Goal: Task Accomplishment & Management: Manage account settings

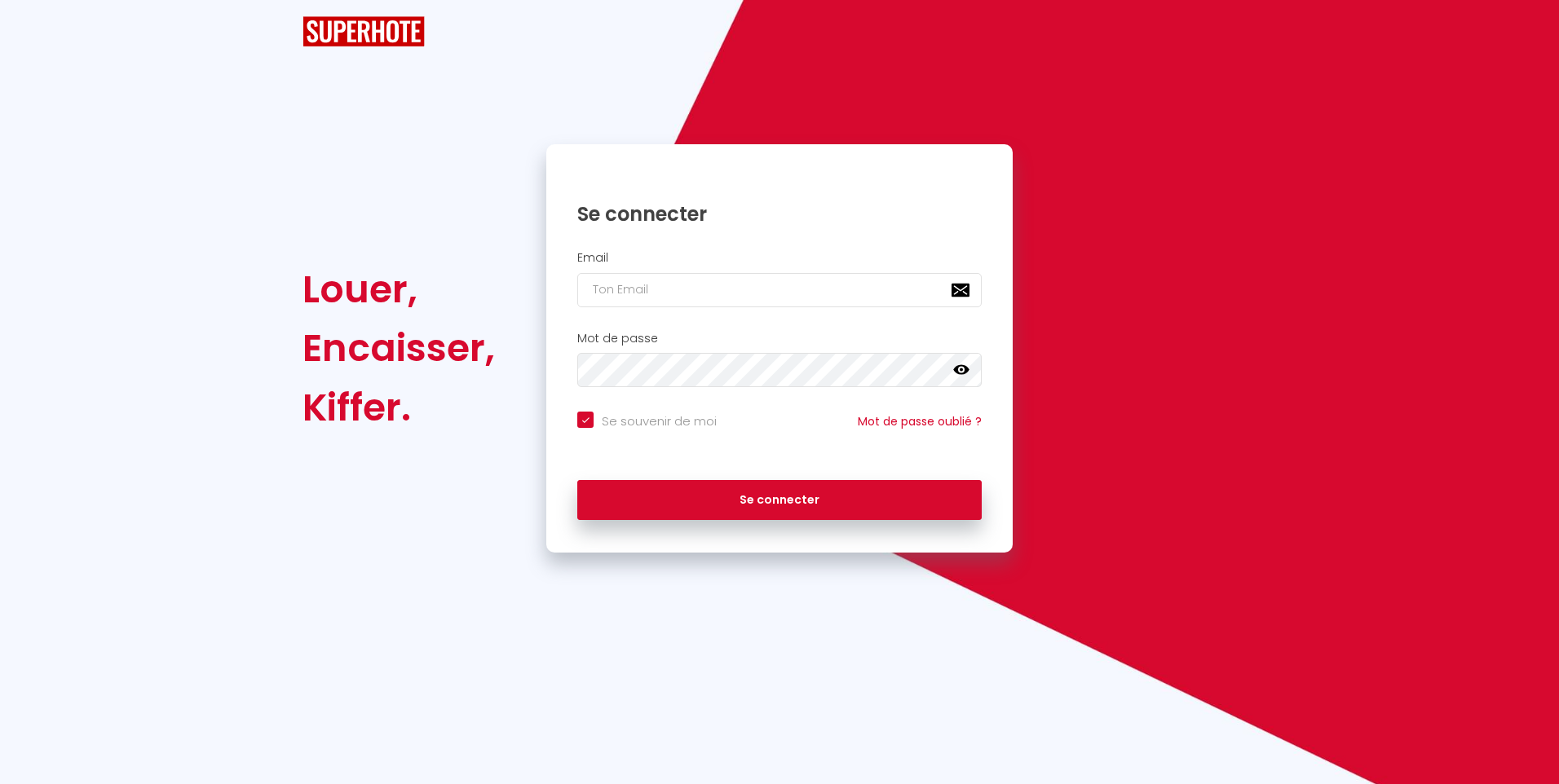
checkbox input "true"
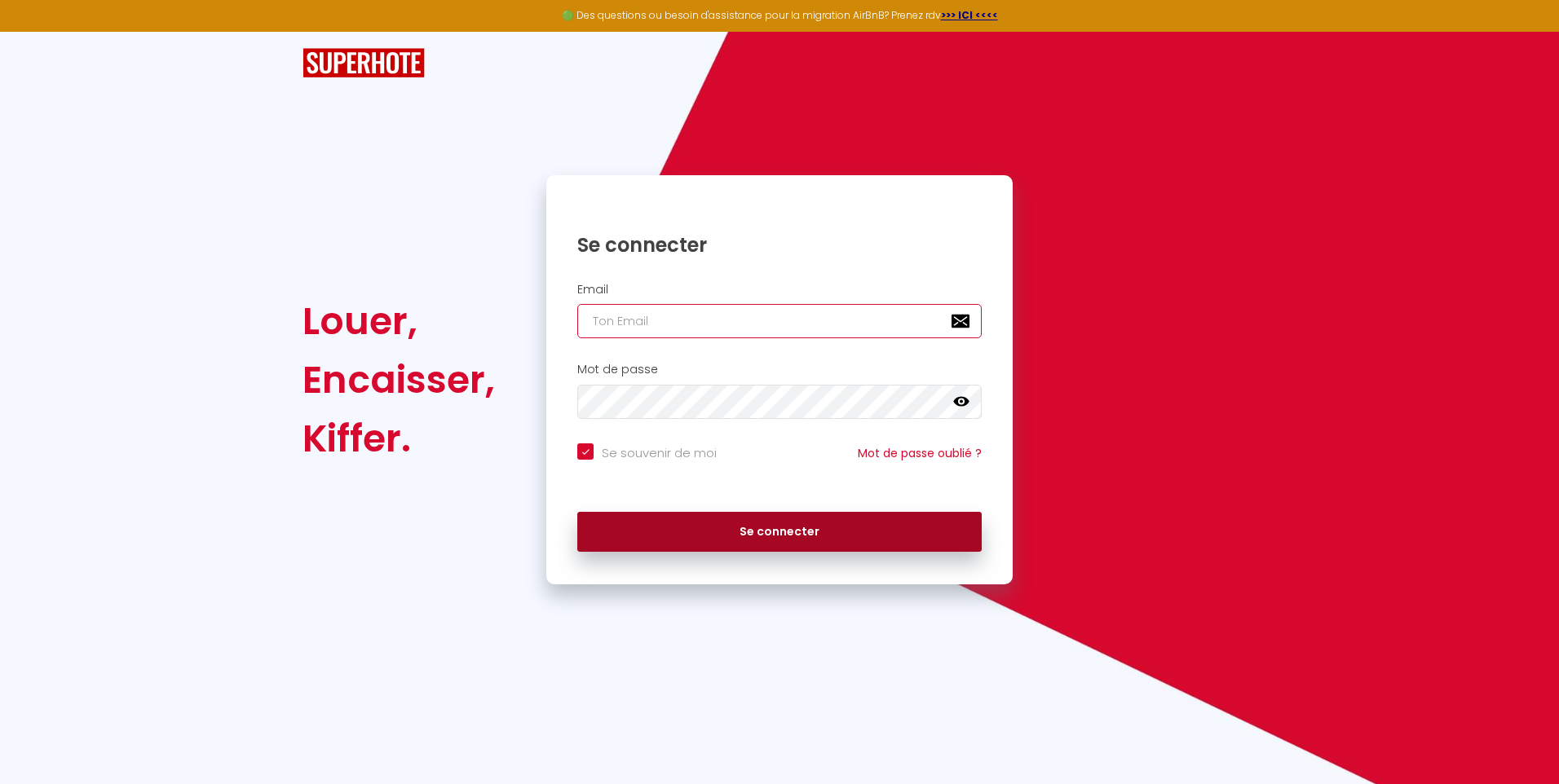
type input "[PERSON_NAME][EMAIL_ADDRESS][DOMAIN_NAME]"
click at [709, 530] on button "Se connecter" at bounding box center [780, 532] width 404 height 40
checkbox input "true"
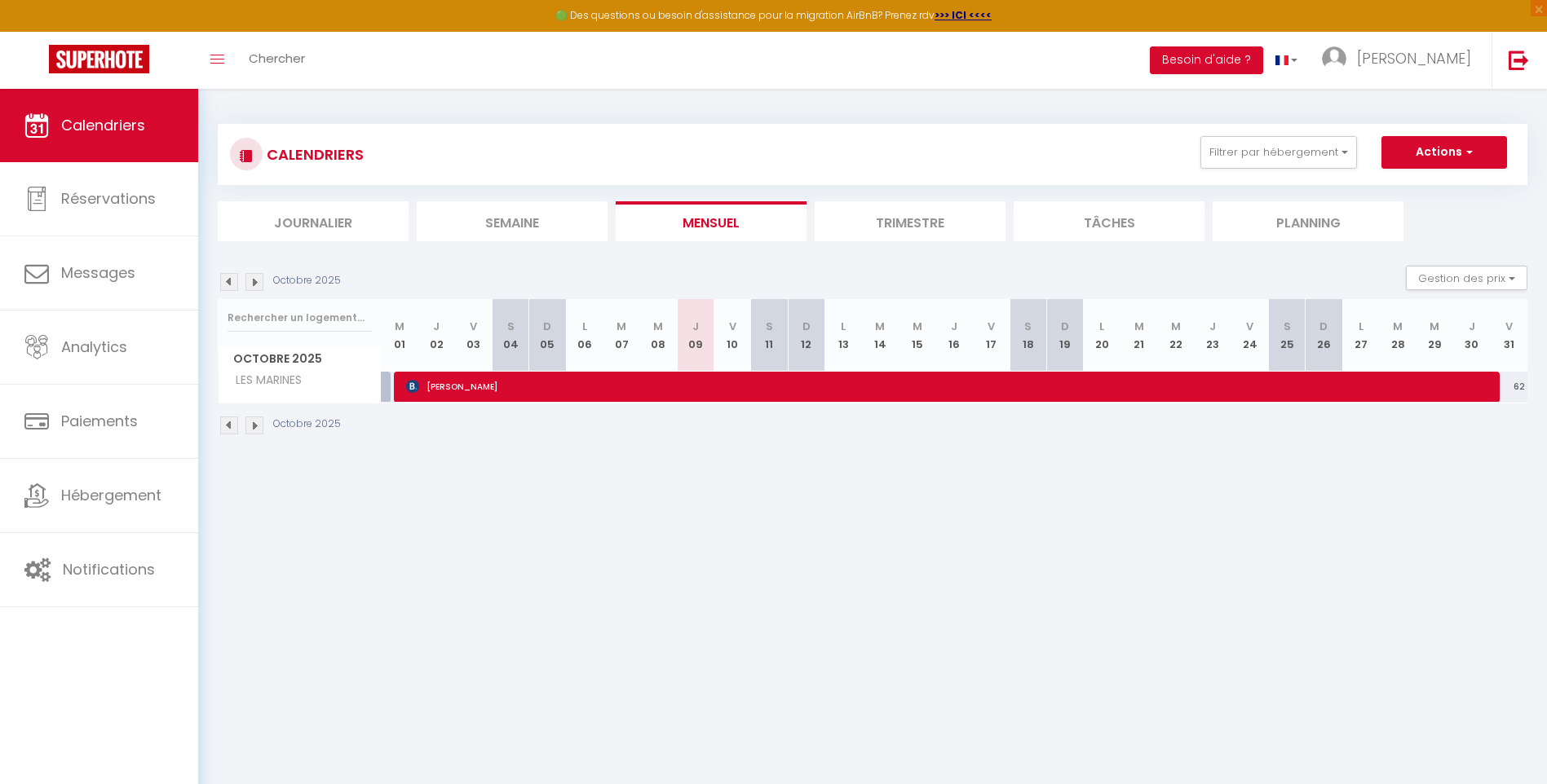
click at [254, 283] on img at bounding box center [253, 281] width 18 height 18
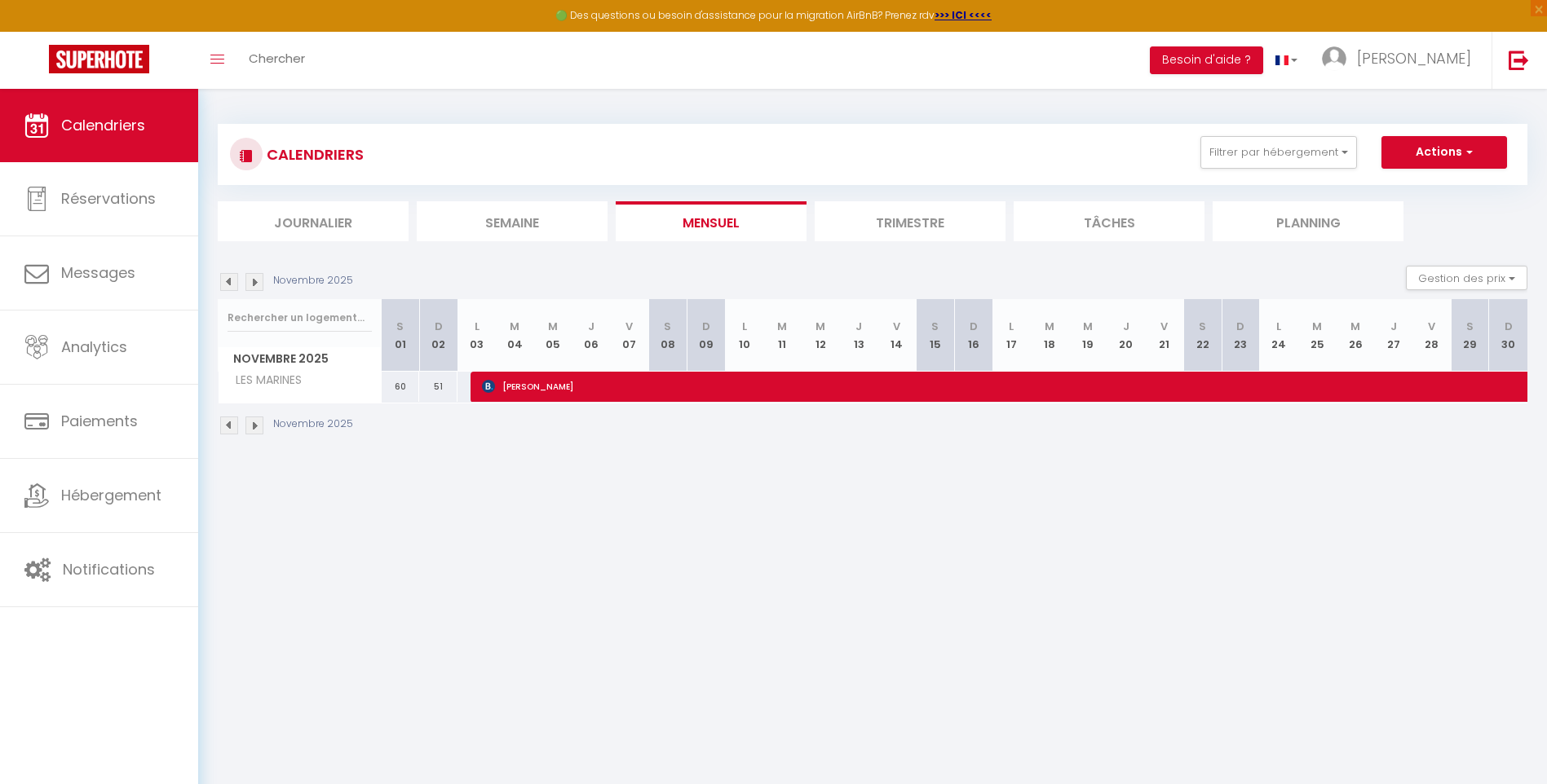
click at [253, 282] on img at bounding box center [253, 281] width 18 height 18
